Goal: Check status: Check status

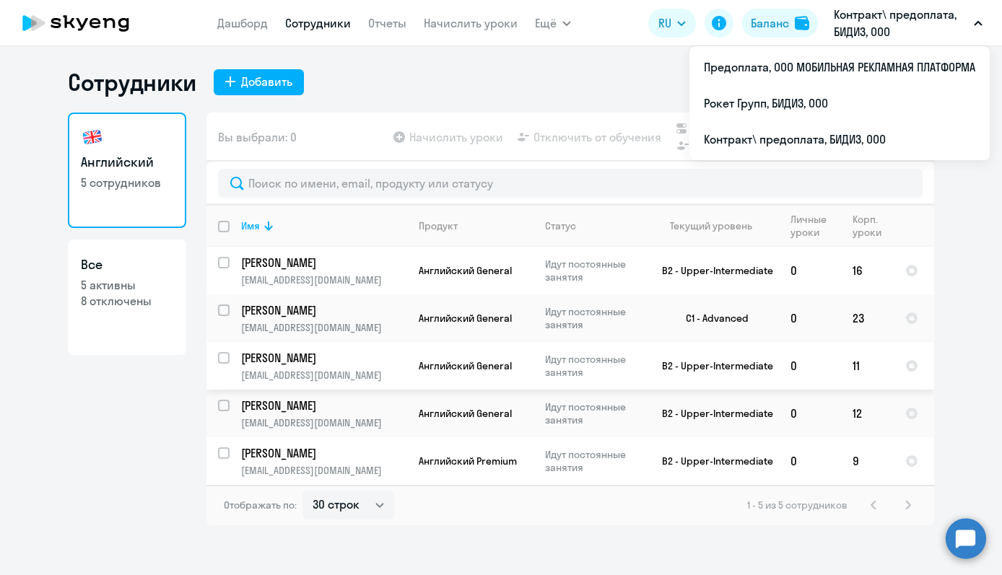
select select "30"
click at [112, 292] on p "5 активны" at bounding box center [127, 285] width 92 height 16
select select "30"
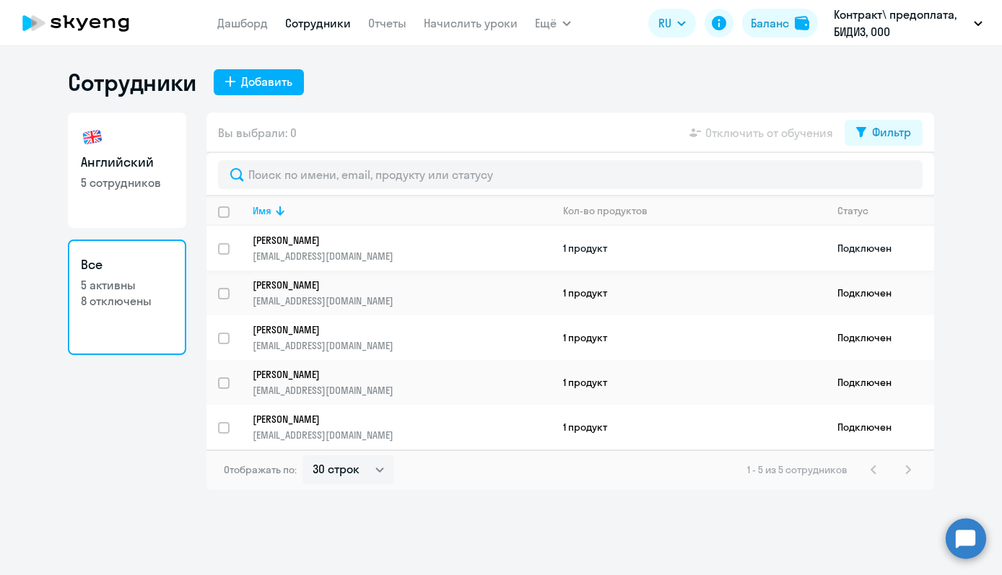
click at [597, 250] on td "1 продукт" at bounding box center [688, 248] width 274 height 45
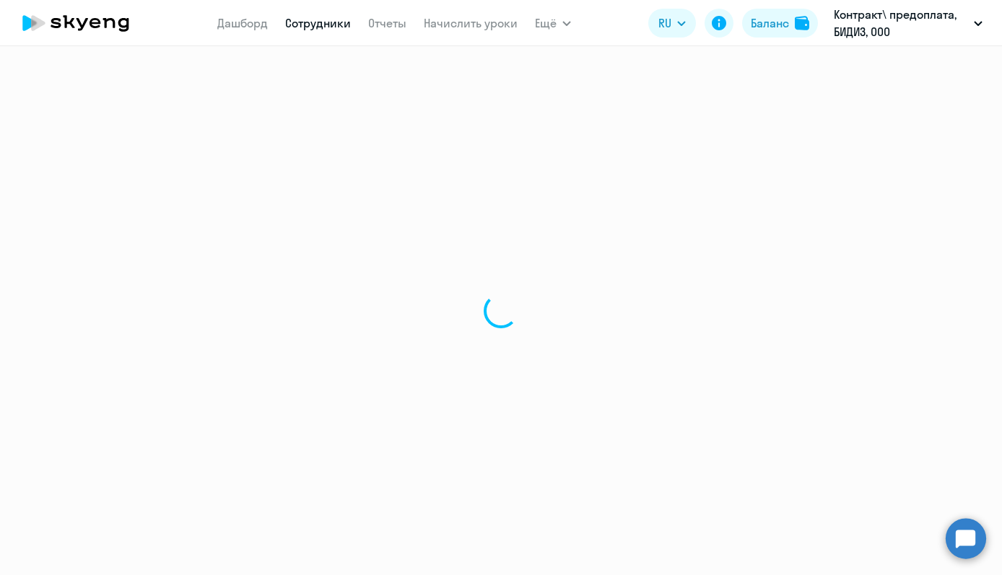
select select "english"
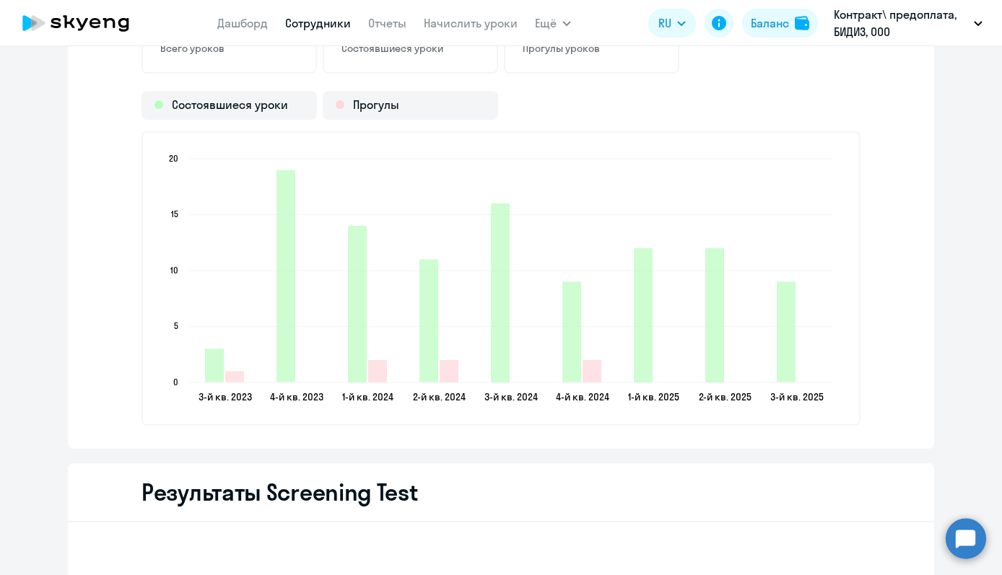
scroll to position [2404, 0]
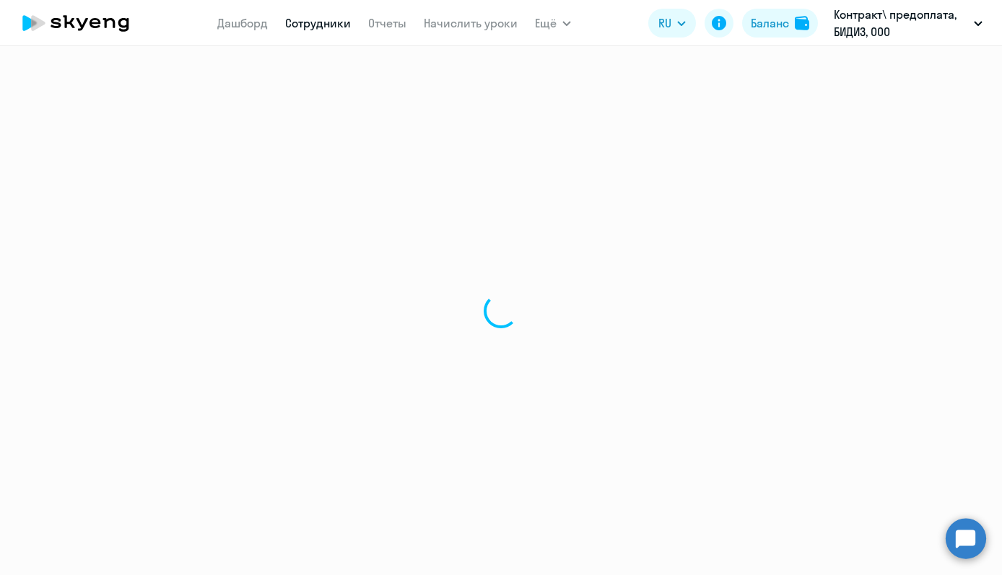
select select "30"
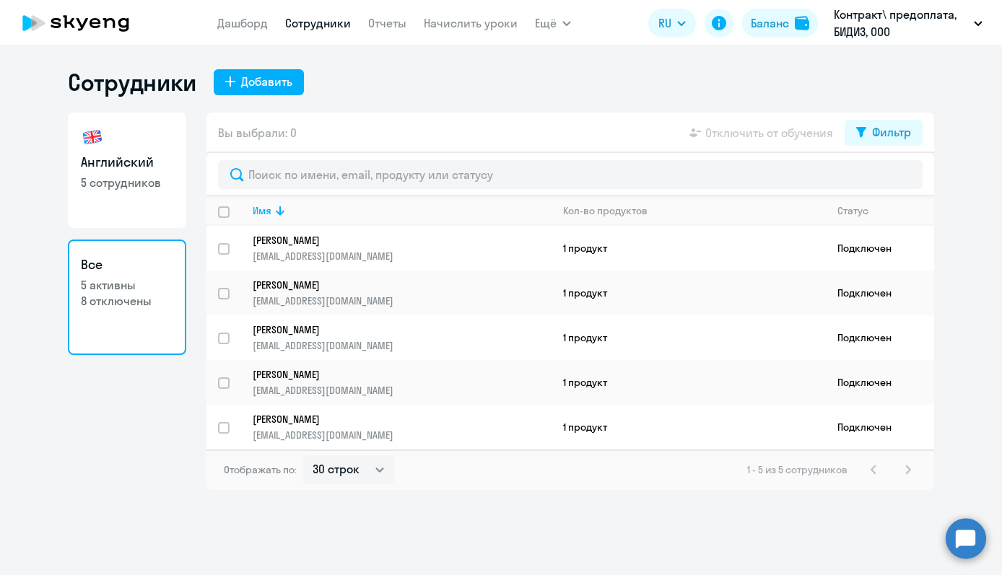
click at [142, 176] on p "5 сотрудников" at bounding box center [127, 183] width 92 height 16
select select "30"
